Goal: Entertainment & Leisure: Consume media (video, audio)

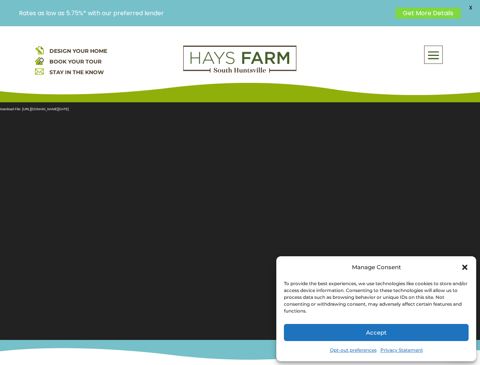
click at [240, 195] on section "Video Player Media error: Format(s) not supported or source(s) not found Downlo…" at bounding box center [240, 216] width 480 height 247
click at [433, 55] on span at bounding box center [433, 54] width 18 height 17
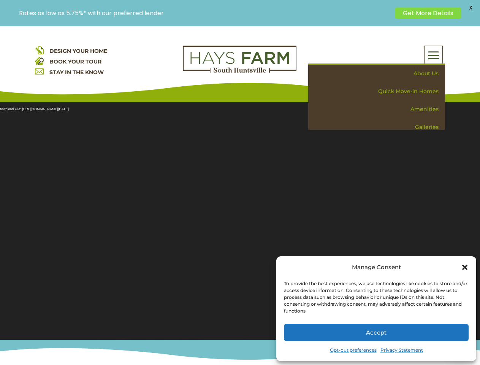
click at [240, 216] on section "Video Player Media error: Format(s) not supported or source(s) not found Downlo…" at bounding box center [240, 216] width 480 height 247
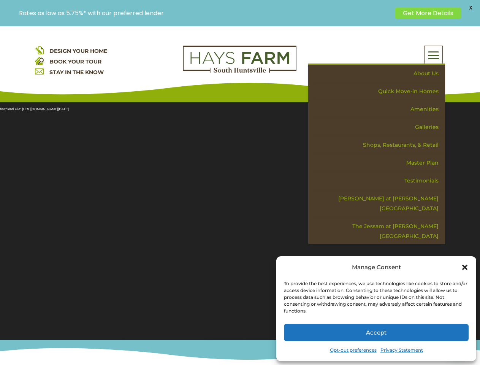
click at [240, 216] on section "Video Player Media error: Format(s) not supported or source(s) not found Downlo…" at bounding box center [240, 216] width 480 height 247
click at [470, 8] on span "X" at bounding box center [469, 7] width 11 height 11
